Goal: Information Seeking & Learning: Check status

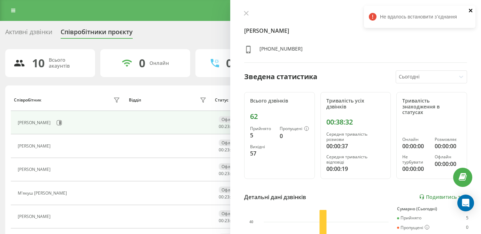
click at [470, 10] on icon "close" at bounding box center [471, 11] width 5 height 6
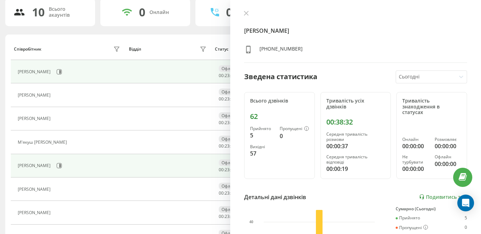
scroll to position [52, 0]
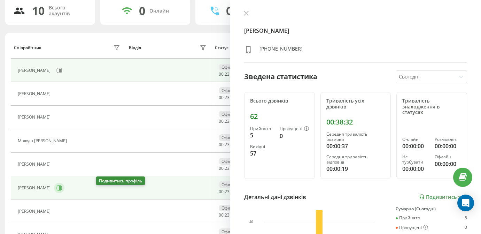
click at [61, 190] on icon at bounding box center [60, 187] width 2 height 3
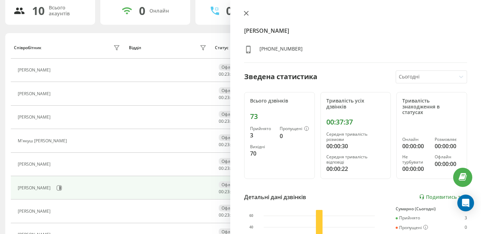
click at [245, 12] on icon at bounding box center [246, 13] width 5 height 5
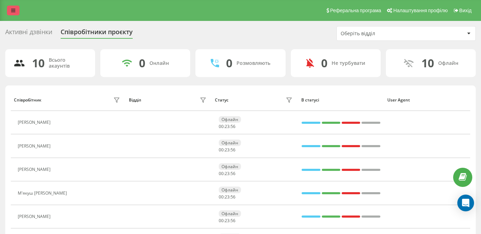
click at [13, 13] on icon at bounding box center [13, 10] width 4 height 5
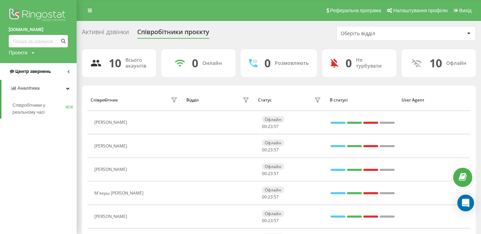
click at [38, 69] on span "Центр звернень" at bounding box center [33, 71] width 36 height 5
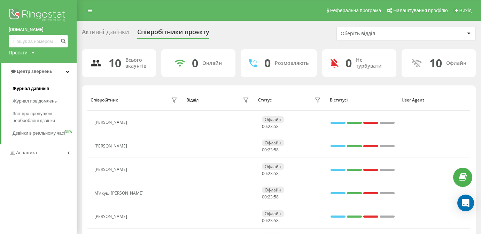
click at [40, 86] on span "Журнал дзвінків" at bounding box center [31, 88] width 37 height 7
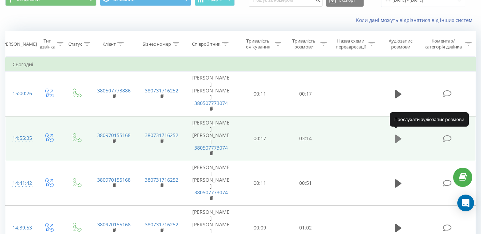
click at [397, 135] on icon at bounding box center [399, 139] width 6 height 8
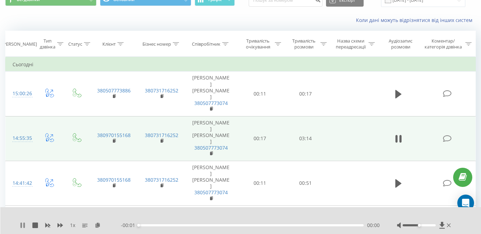
click at [23, 223] on icon at bounding box center [23, 225] width 6 height 6
click at [99, 225] on icon at bounding box center [98, 224] width 6 height 5
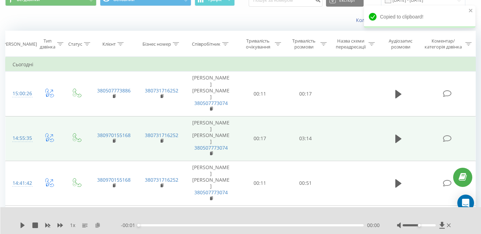
click at [99, 225] on icon at bounding box center [98, 224] width 6 height 5
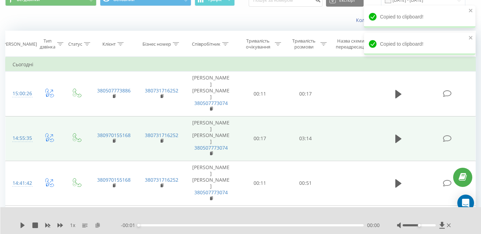
click at [99, 225] on icon at bounding box center [98, 224] width 6 height 5
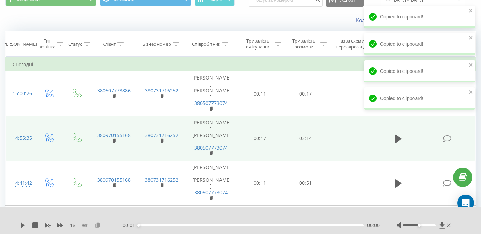
click at [99, 225] on icon at bounding box center [98, 224] width 6 height 5
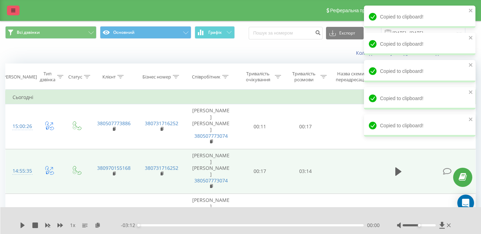
click at [11, 12] on link at bounding box center [13, 11] width 13 height 10
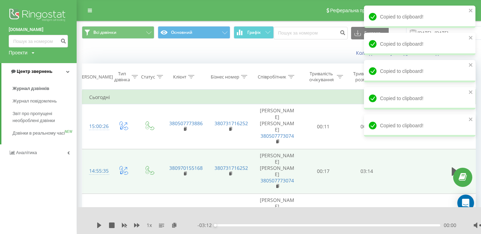
click at [42, 69] on span "Центр звернень" at bounding box center [35, 71] width 36 height 5
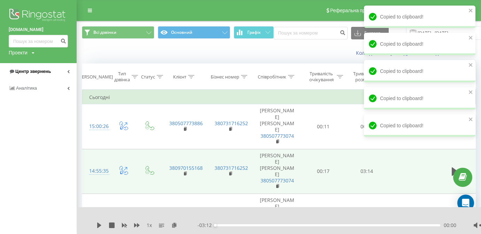
click at [42, 69] on span "Центр звернень" at bounding box center [33, 71] width 36 height 5
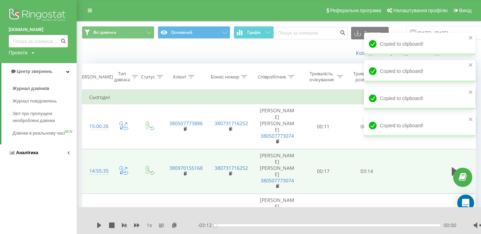
click at [36, 152] on link "Аналiтика" at bounding box center [38, 152] width 77 height 17
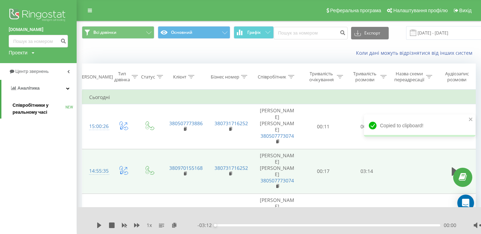
click at [46, 102] on span "Співробітники у реальному часі" at bounding box center [39, 109] width 53 height 14
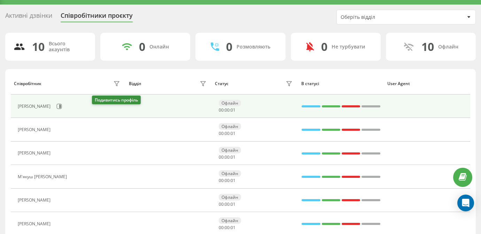
click at [98, 112] on td "[PERSON_NAME]" at bounding box center [68, 105] width 115 height 23
click at [61, 108] on icon at bounding box center [60, 106] width 2 height 3
